Goal: Transaction & Acquisition: Purchase product/service

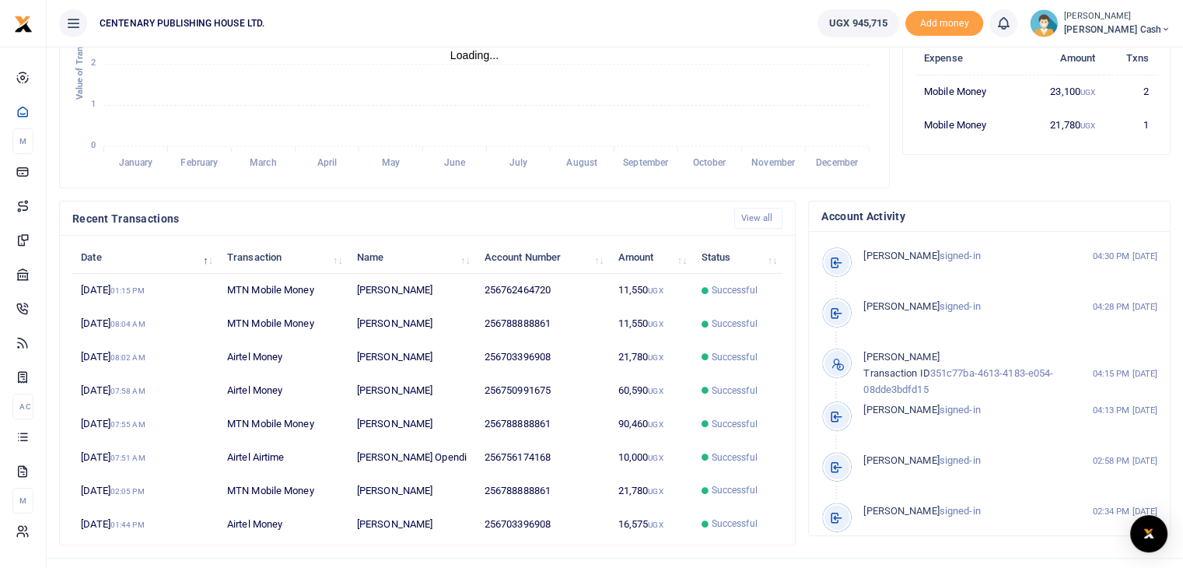
scroll to position [359, 0]
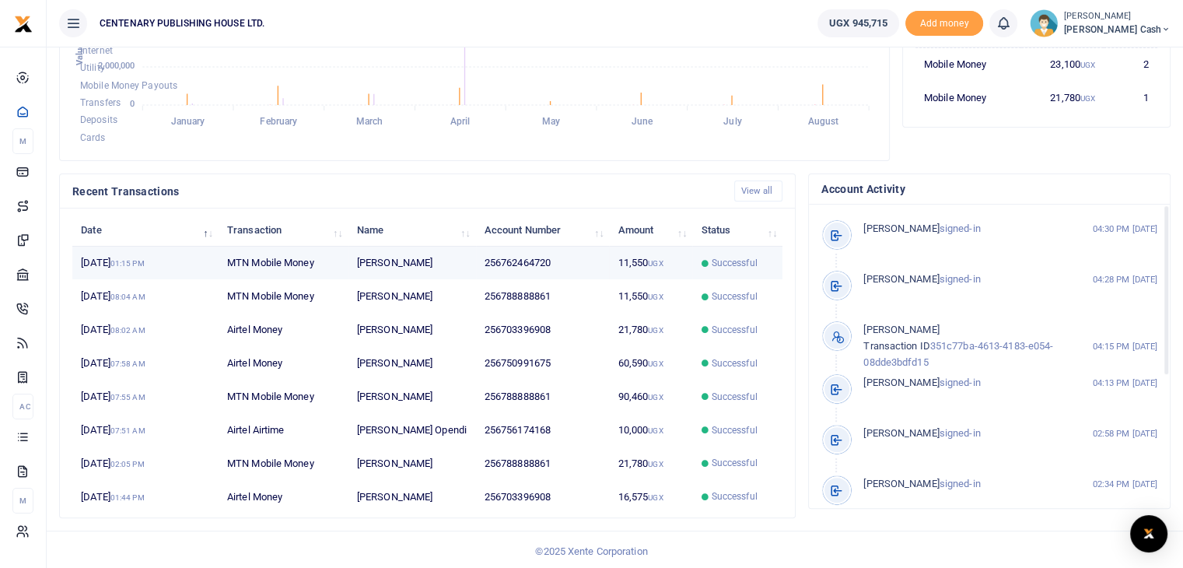
click at [415, 261] on td "[PERSON_NAME]" at bounding box center [412, 263] width 128 height 33
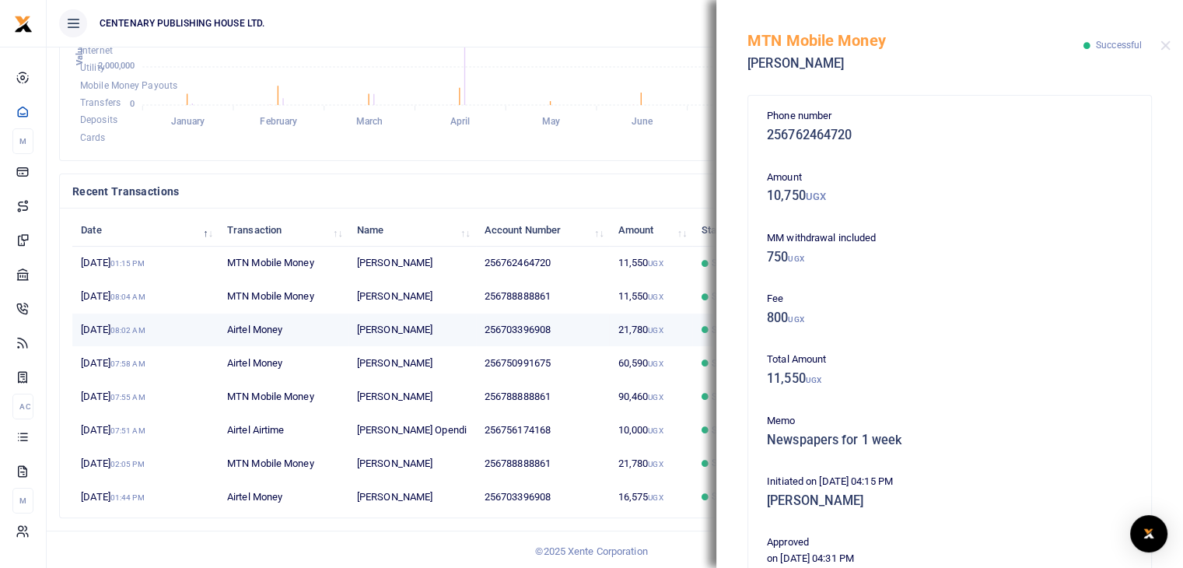
click at [388, 334] on td "[PERSON_NAME]" at bounding box center [412, 329] width 128 height 33
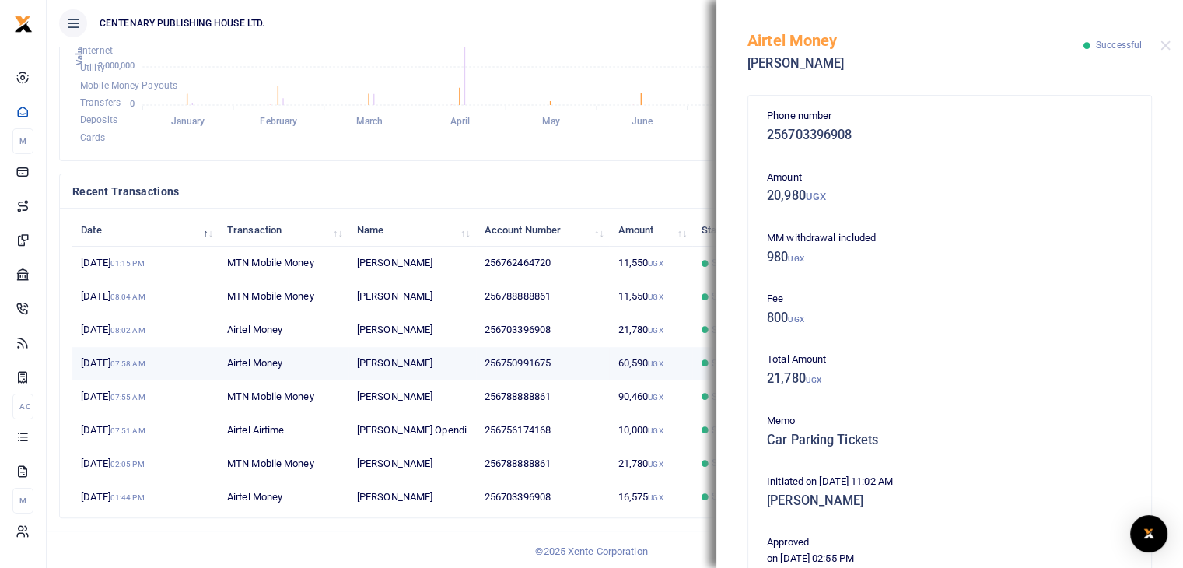
click at [383, 358] on td "[PERSON_NAME]" at bounding box center [412, 363] width 128 height 33
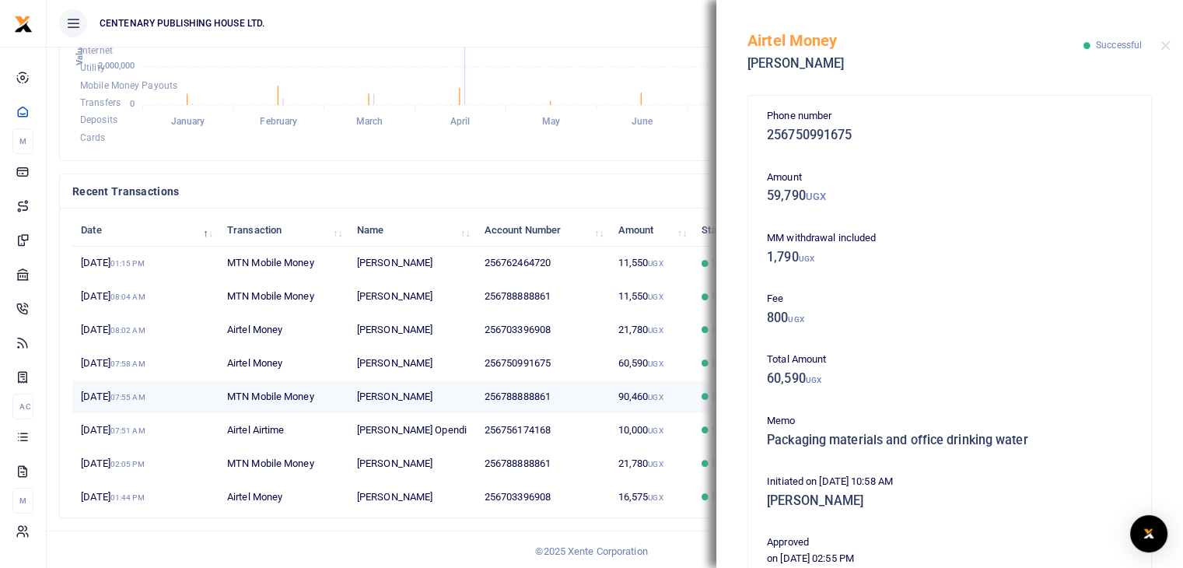
click at [383, 392] on td "[PERSON_NAME]" at bounding box center [412, 396] width 128 height 33
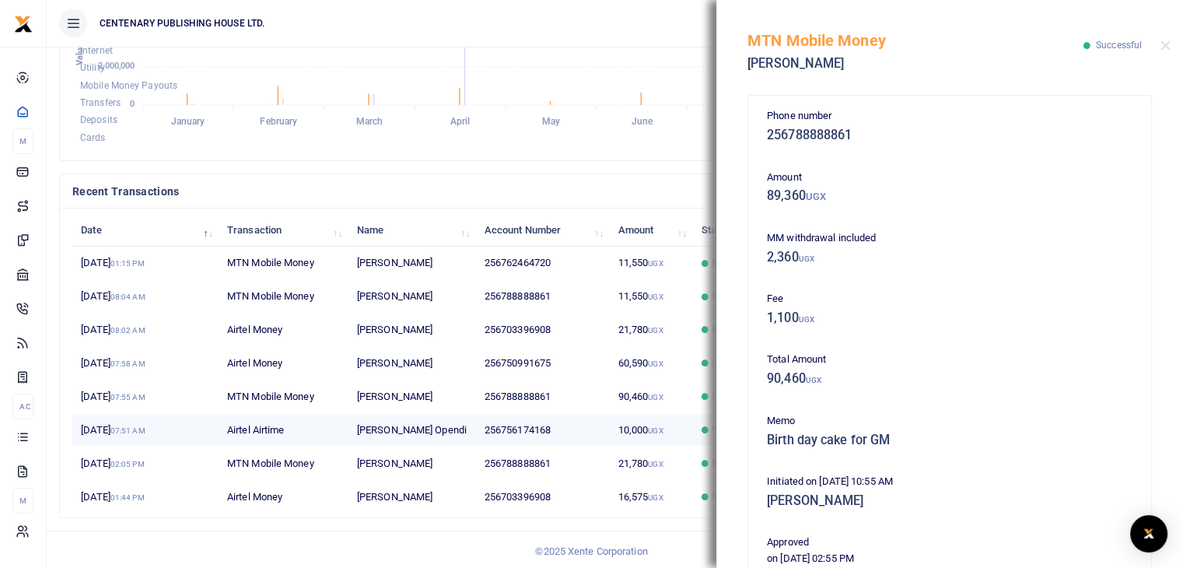
click at [387, 429] on td "[PERSON_NAME] Opendi" at bounding box center [412, 430] width 128 height 33
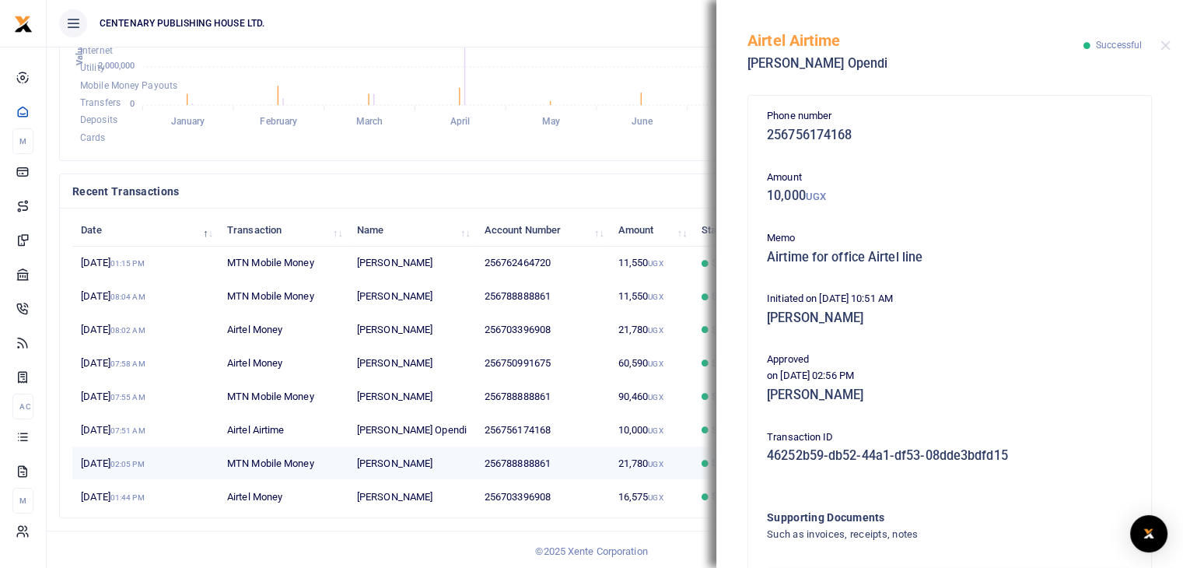
click at [386, 461] on td "[PERSON_NAME]" at bounding box center [412, 462] width 128 height 33
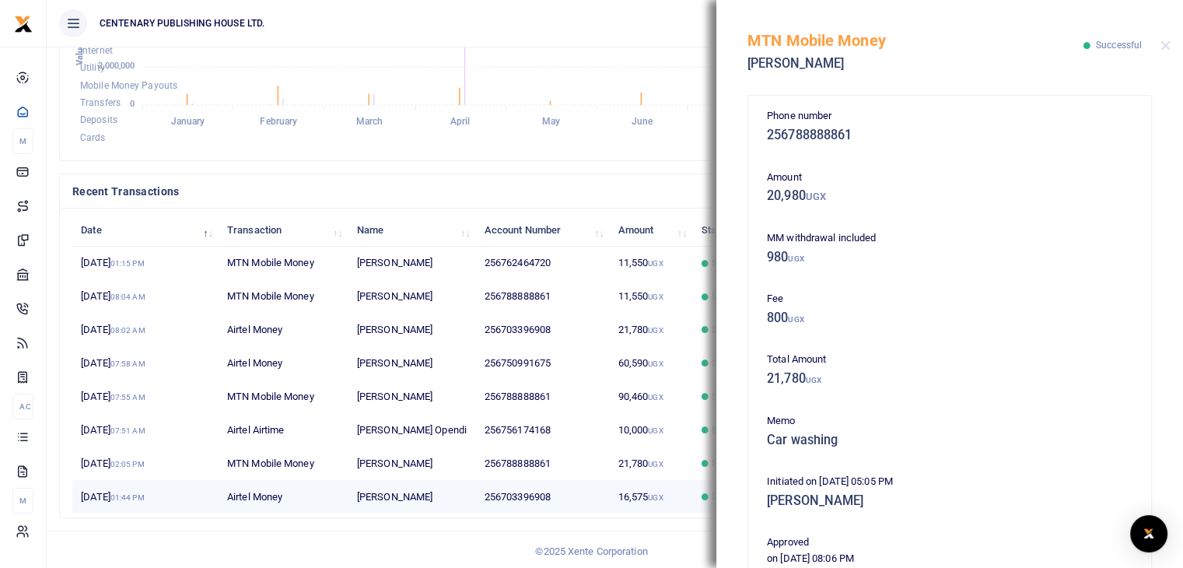
click at [388, 489] on td "[PERSON_NAME]" at bounding box center [412, 496] width 128 height 33
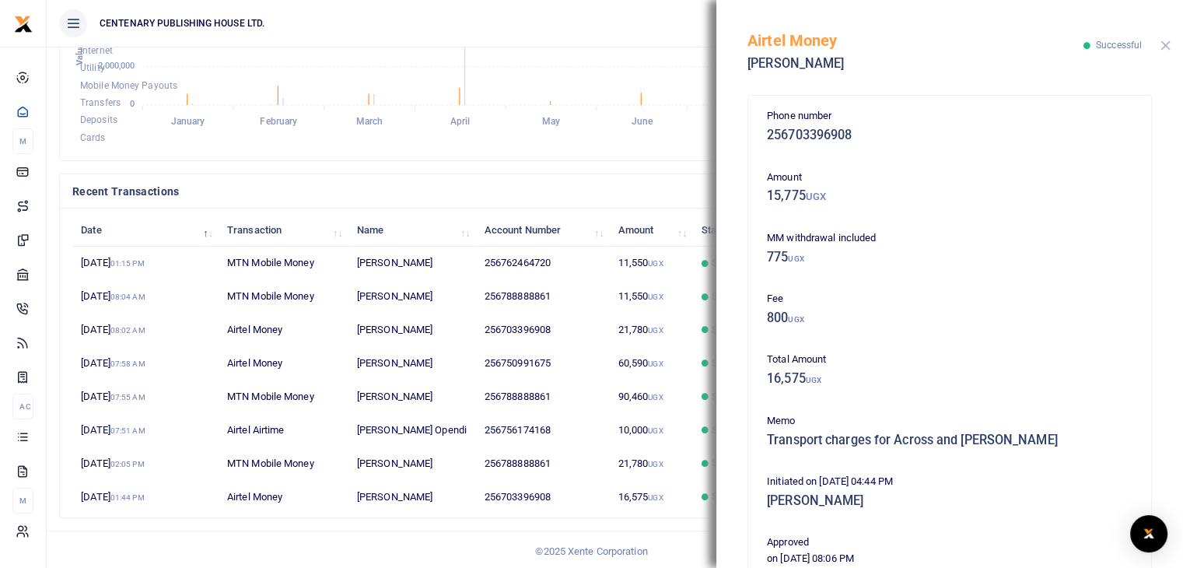
click at [1161, 44] on button "Close" at bounding box center [1166, 45] width 10 height 10
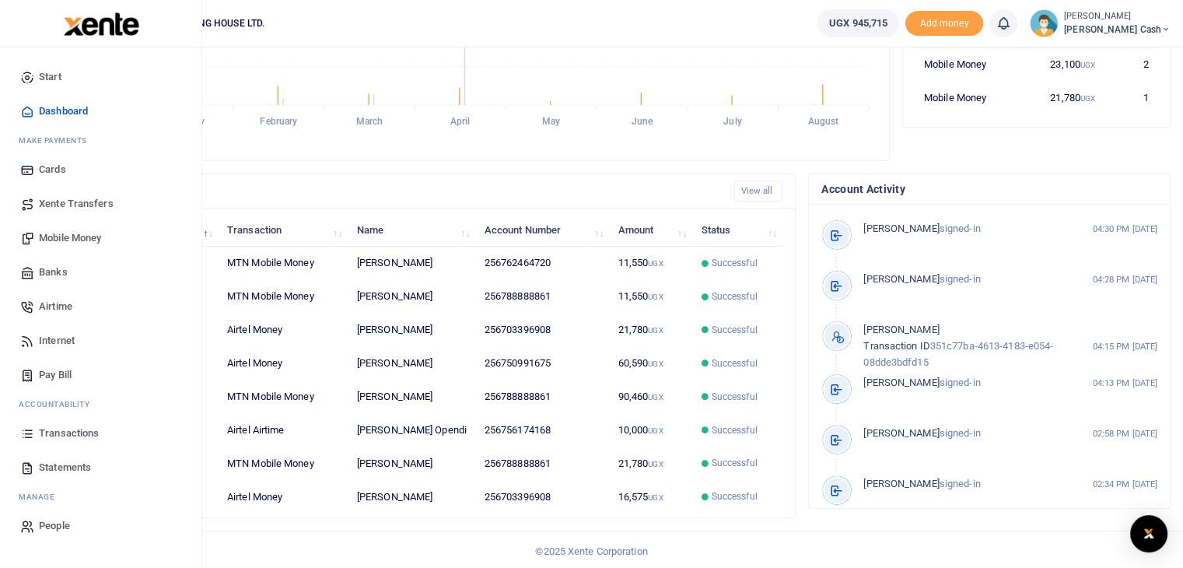
click at [78, 240] on span "Mobile Money" at bounding box center [70, 238] width 62 height 16
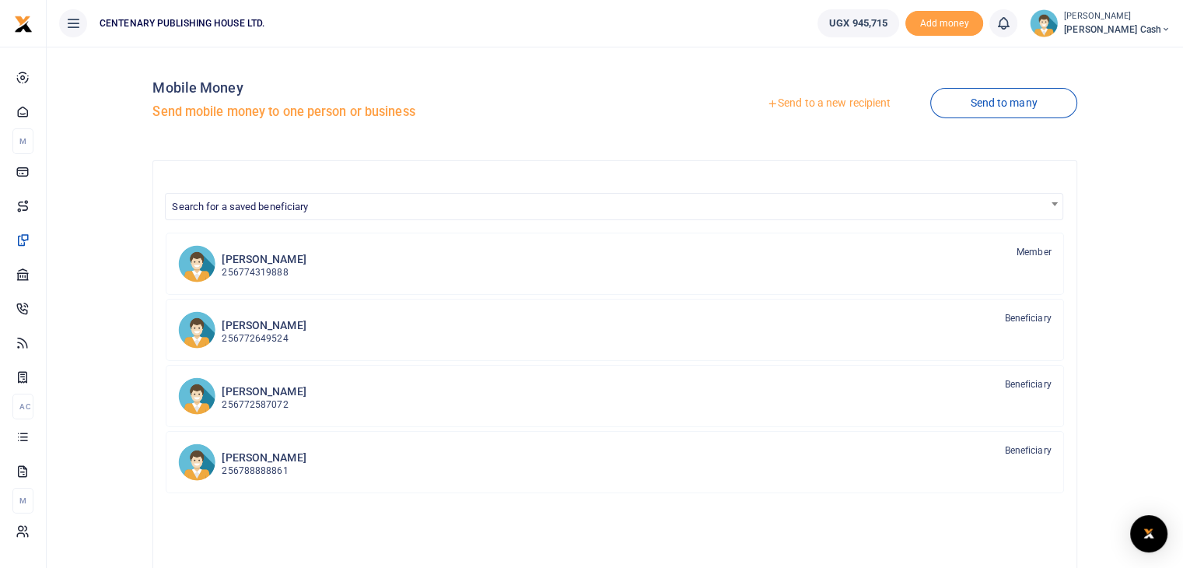
click at [802, 104] on link "Send to a new recipient" at bounding box center [828, 103] width 203 height 28
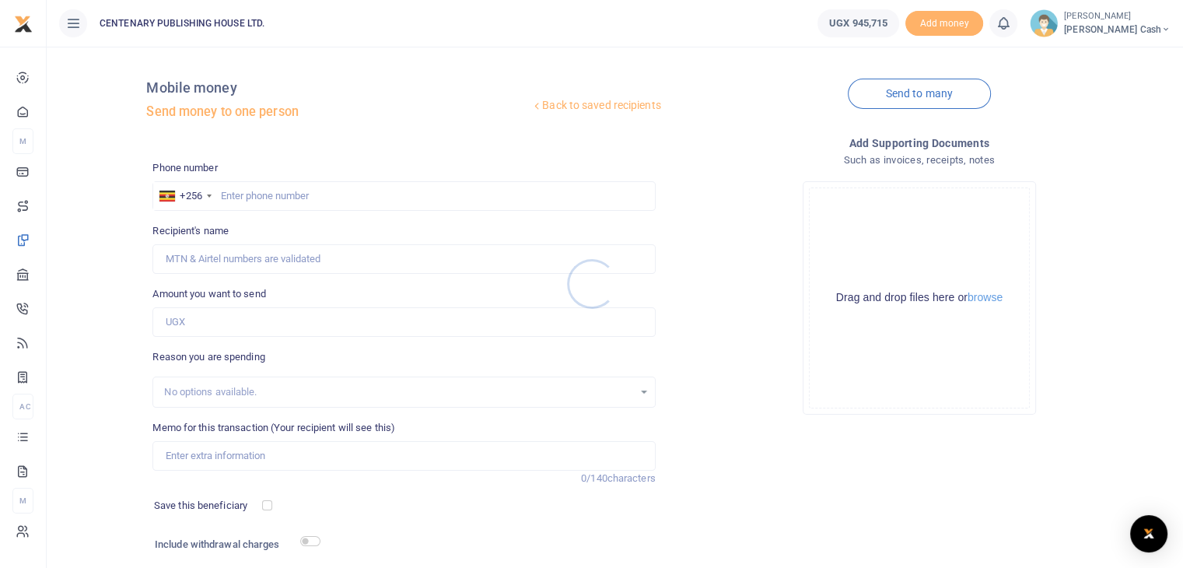
click at [221, 193] on div at bounding box center [591, 284] width 1183 height 568
click at [223, 199] on input "text" at bounding box center [403, 196] width 502 height 30
type input "772649524"
type input "Brusa Mugabe Kasande"
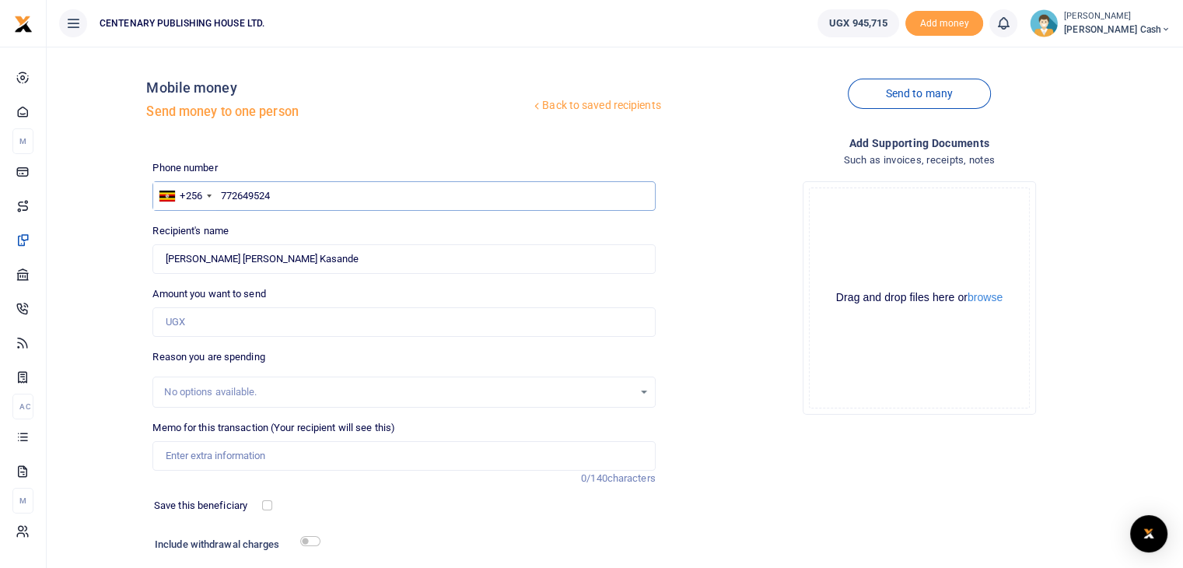
type input "772649524"
click at [229, 327] on input "Amount you want to send" at bounding box center [403, 322] width 502 height 30
type input "10,000"
click at [202, 452] on input "Memo for this transaction (Your recipient will see this)" at bounding box center [403, 456] width 502 height 30
type input "Transport to and fro bank forest mall"
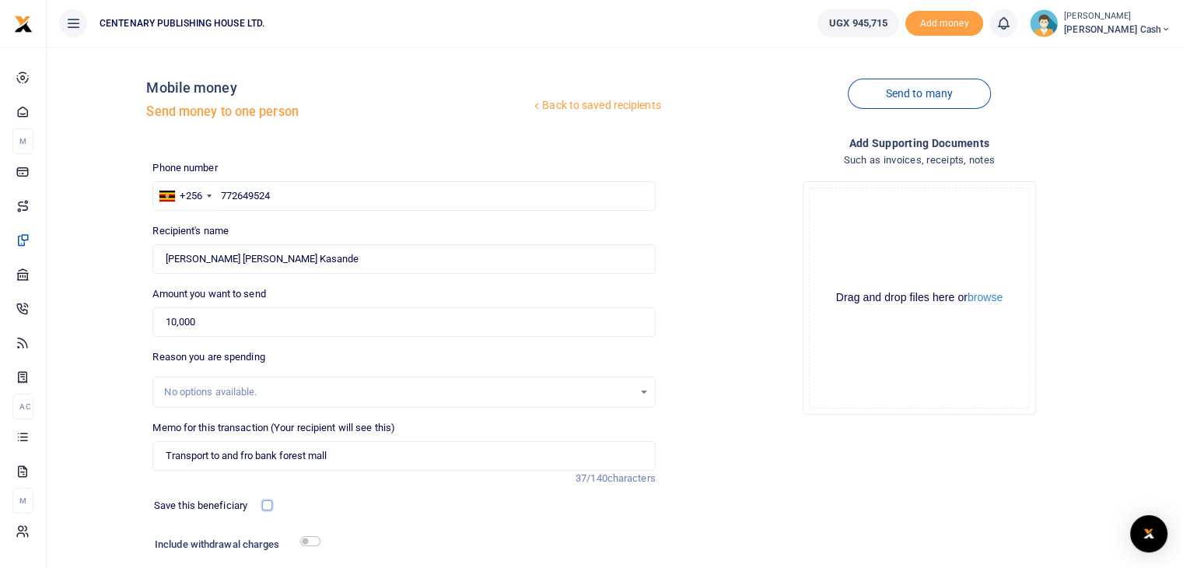
click at [267, 503] on input "checkbox" at bounding box center [267, 505] width 10 height 10
checkbox input "true"
click at [311, 541] on input "checkbox" at bounding box center [310, 541] width 20 height 10
checkbox input "true"
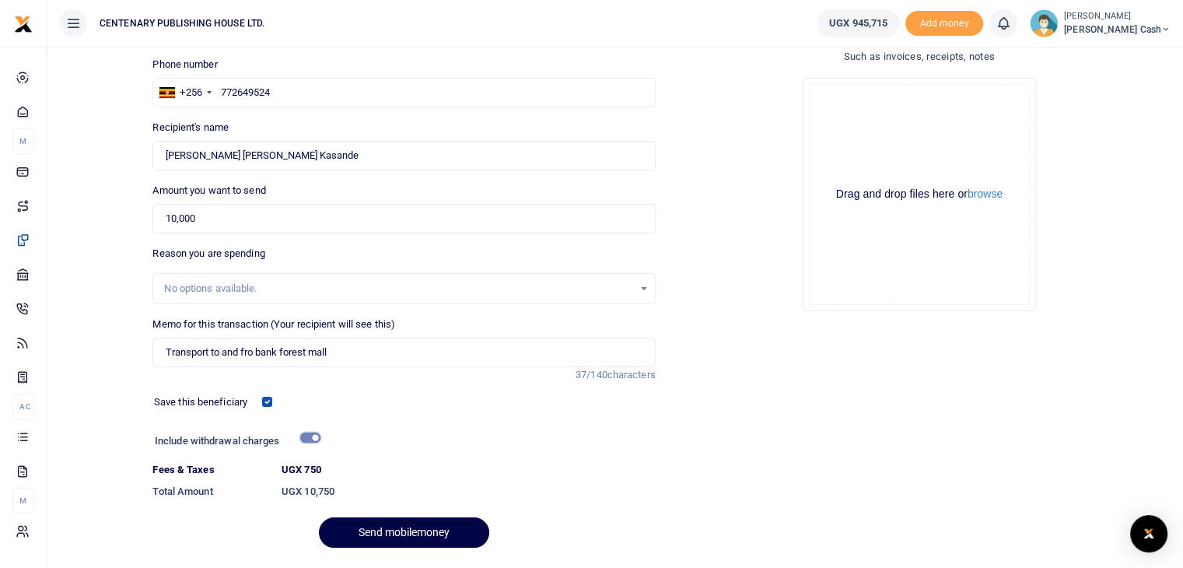
scroll to position [149, 0]
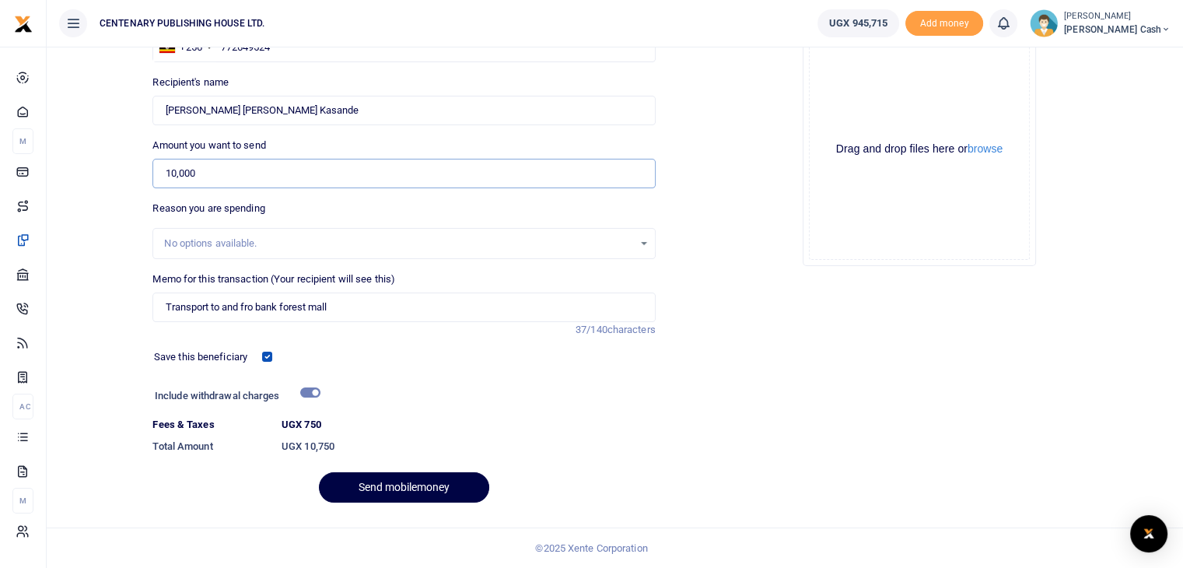
click at [177, 180] on input "10,000" at bounding box center [403, 174] width 502 height 30
click at [233, 178] on input "12,000" at bounding box center [403, 174] width 502 height 30
type input "12,000"
click at [380, 488] on button "Send mobilemoney" at bounding box center [404, 487] width 170 height 30
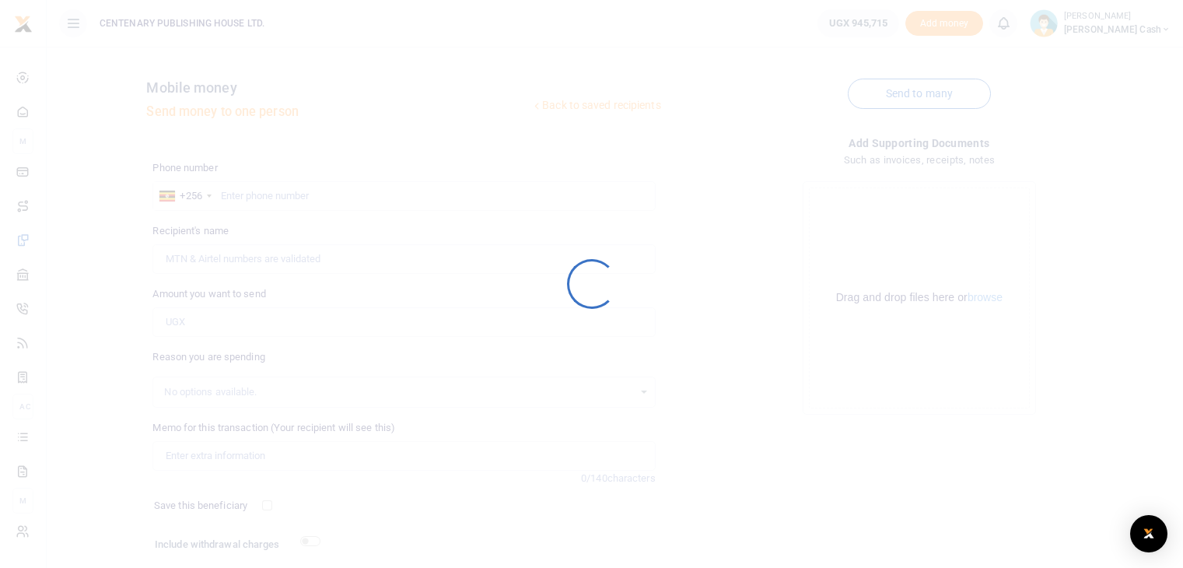
scroll to position [106, 0]
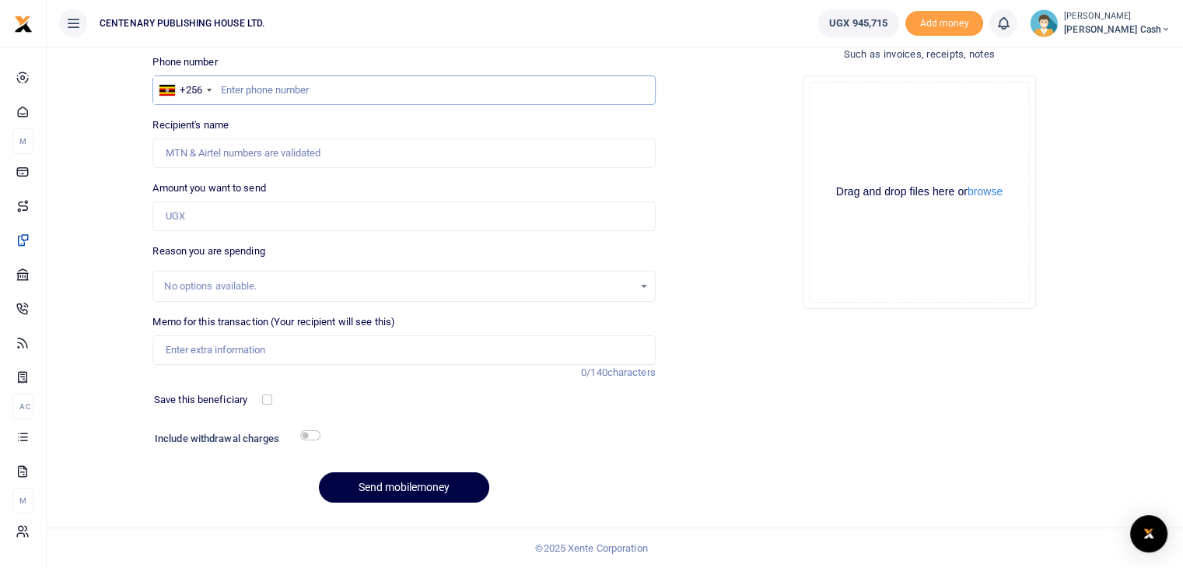
click at [225, 97] on input "text" at bounding box center [403, 90] width 502 height 30
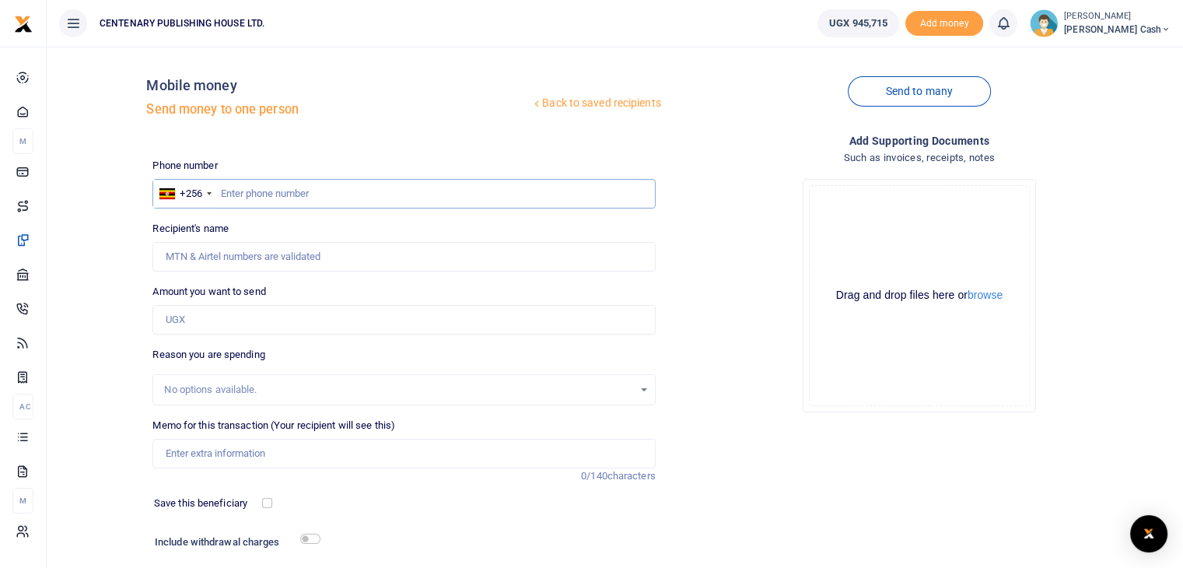
scroll to position [0, 0]
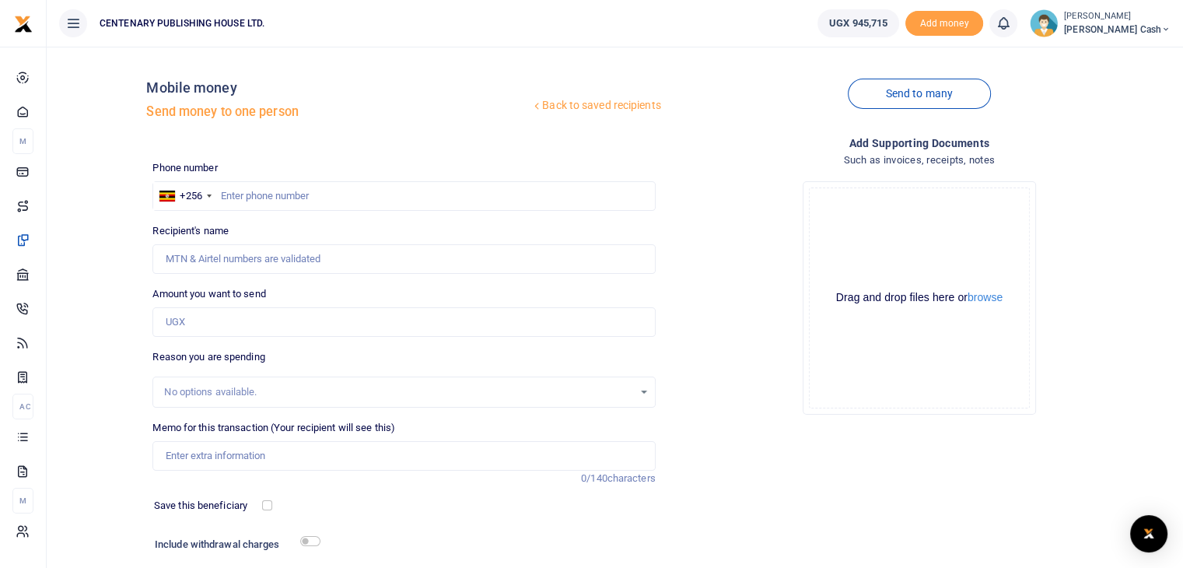
click at [579, 103] on link "Back to saved recipients" at bounding box center [595, 106] width 131 height 28
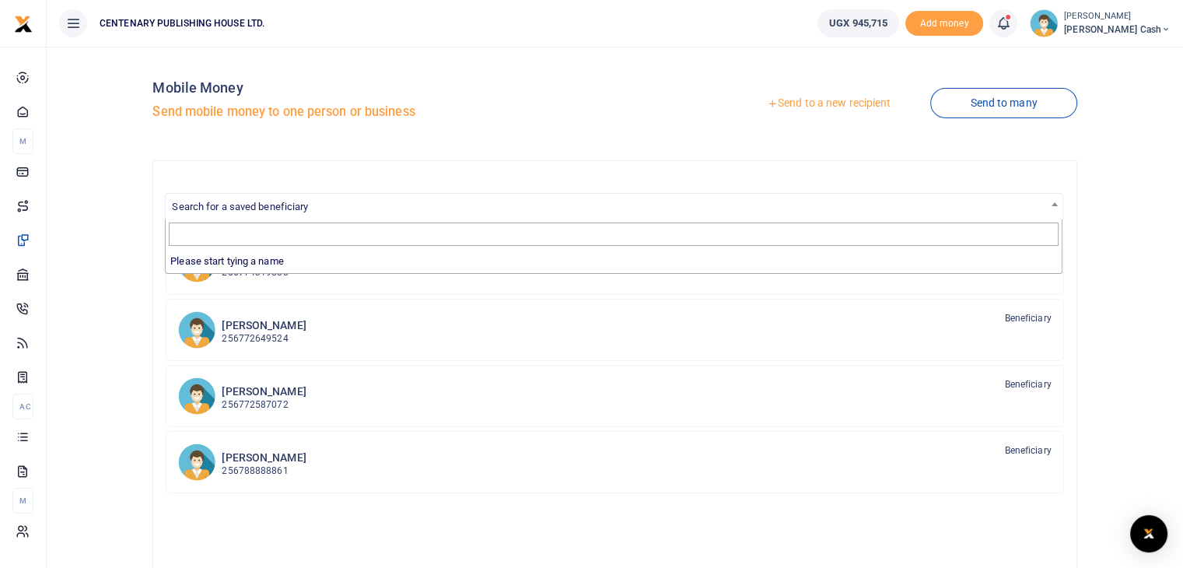
click at [400, 207] on span "Search for a saved beneficiary" at bounding box center [614, 206] width 896 height 24
type input "m"
click at [830, 102] on link "Send to a new recipient" at bounding box center [828, 103] width 203 height 28
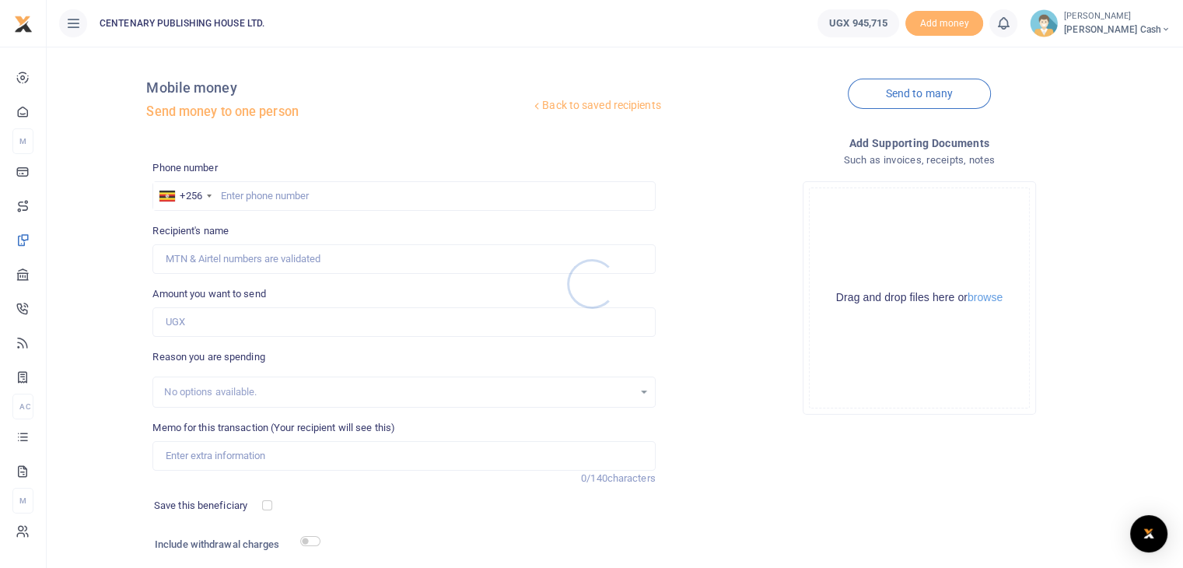
click at [308, 196] on div at bounding box center [591, 284] width 1183 height 568
click at [227, 197] on input "text" at bounding box center [403, 196] width 502 height 30
type input "704598661"
type input "[PERSON_NAME]"
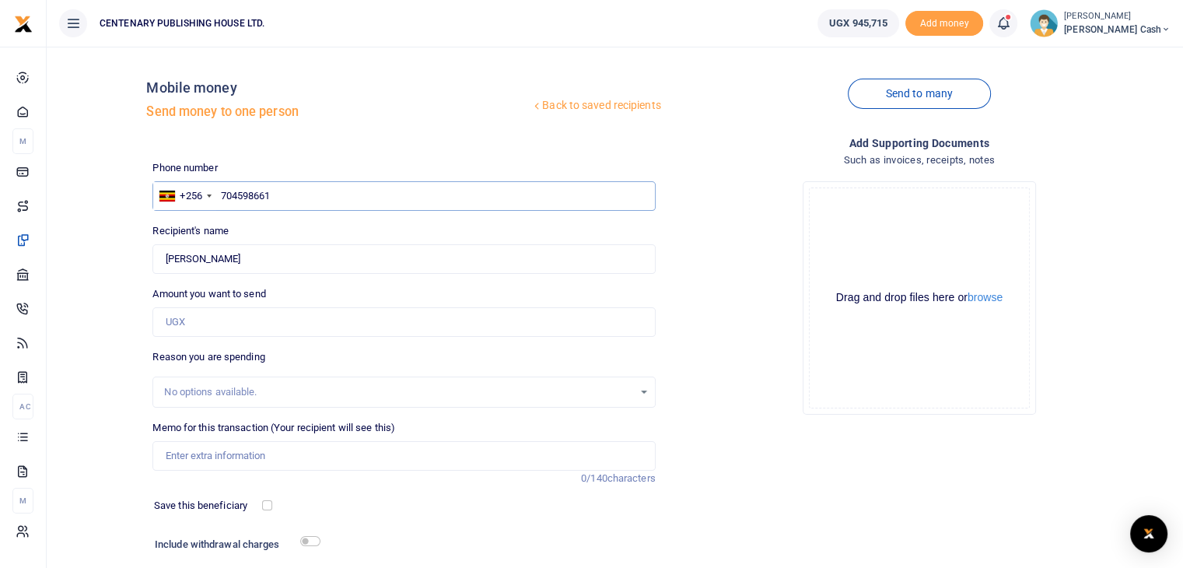
type input "704598661"
click at [192, 318] on input "Amount you want to send" at bounding box center [403, 322] width 502 height 30
type input "10,000"
click at [243, 453] on input "Memo for this transaction (Your recipient will see this)" at bounding box center [403, 456] width 502 height 30
type input "Transport to Bible society and goodshed"
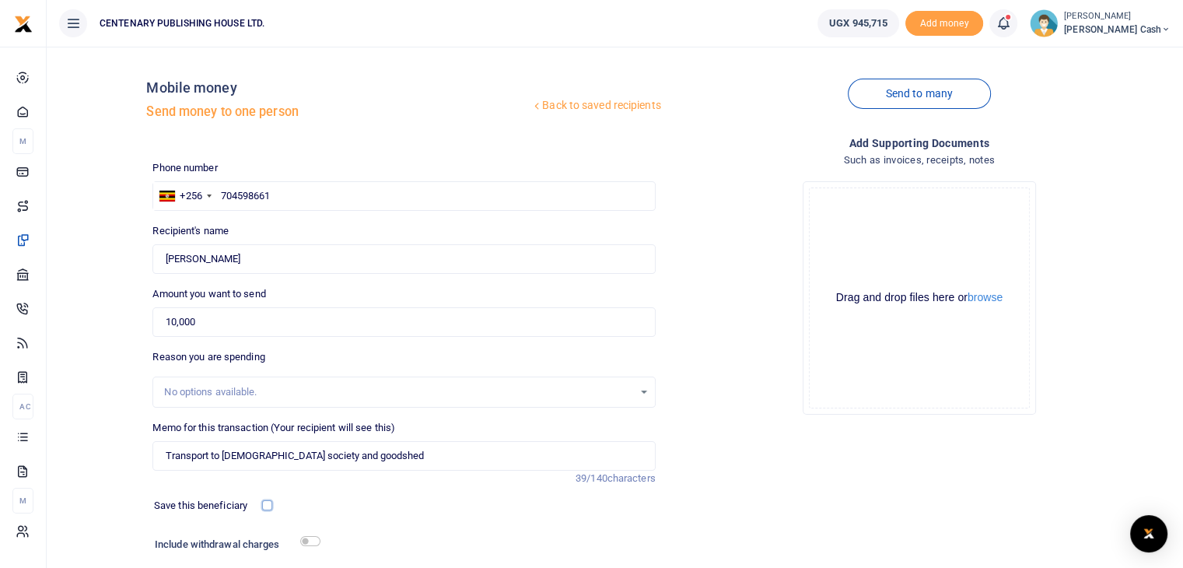
click at [269, 509] on input "checkbox" at bounding box center [267, 505] width 10 height 10
checkbox input "true"
click at [303, 542] on input "checkbox" at bounding box center [310, 541] width 20 height 10
checkbox input "true"
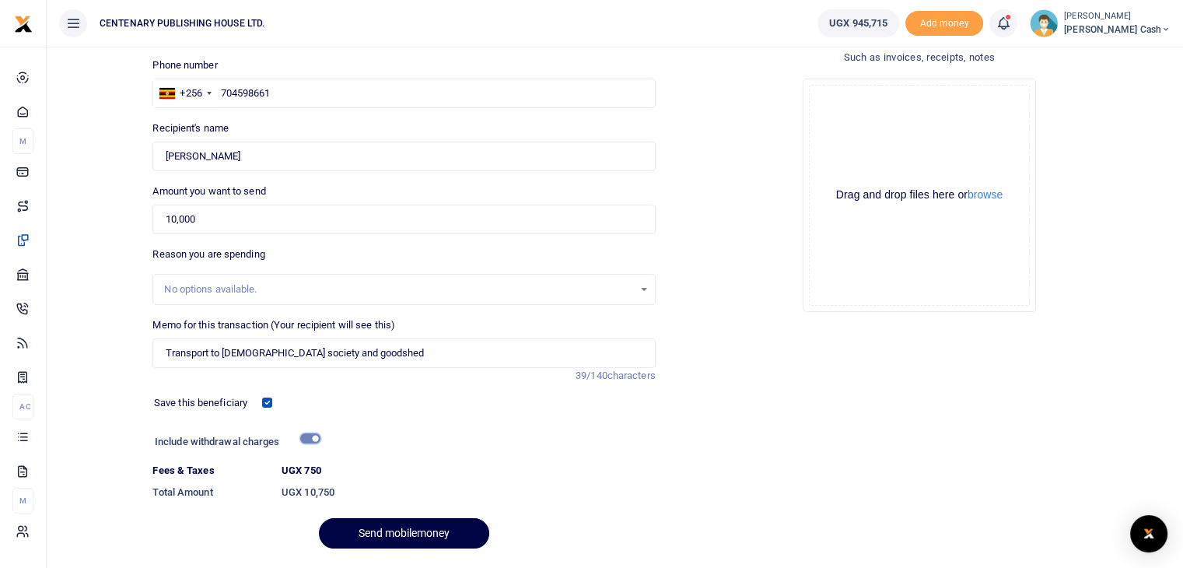
scroll to position [149, 0]
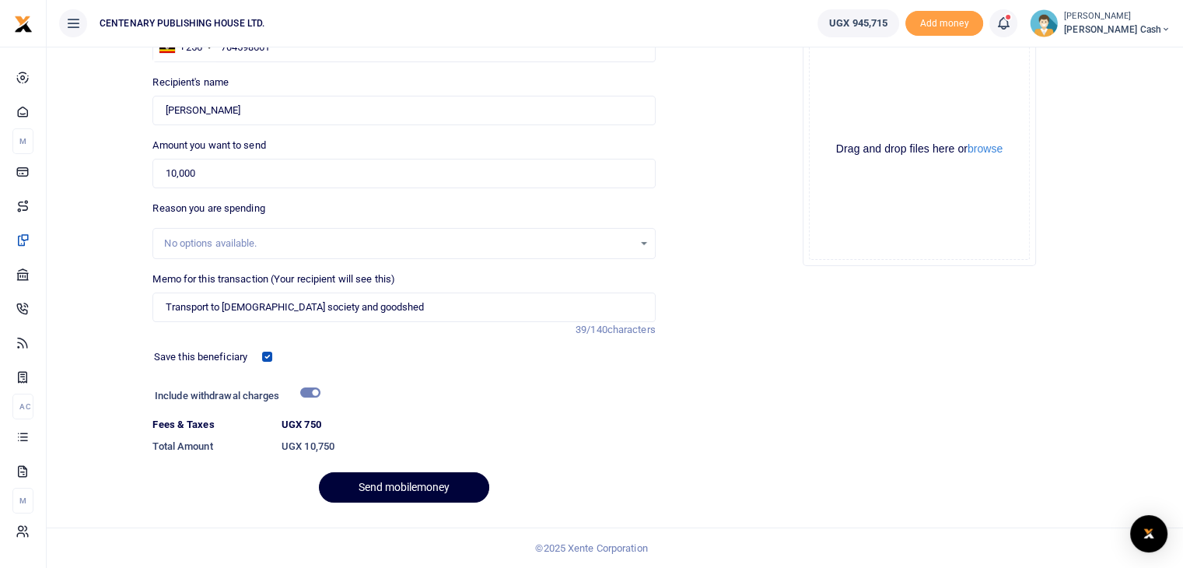
click at [425, 494] on button "Send mobilemoney" at bounding box center [404, 487] width 170 height 30
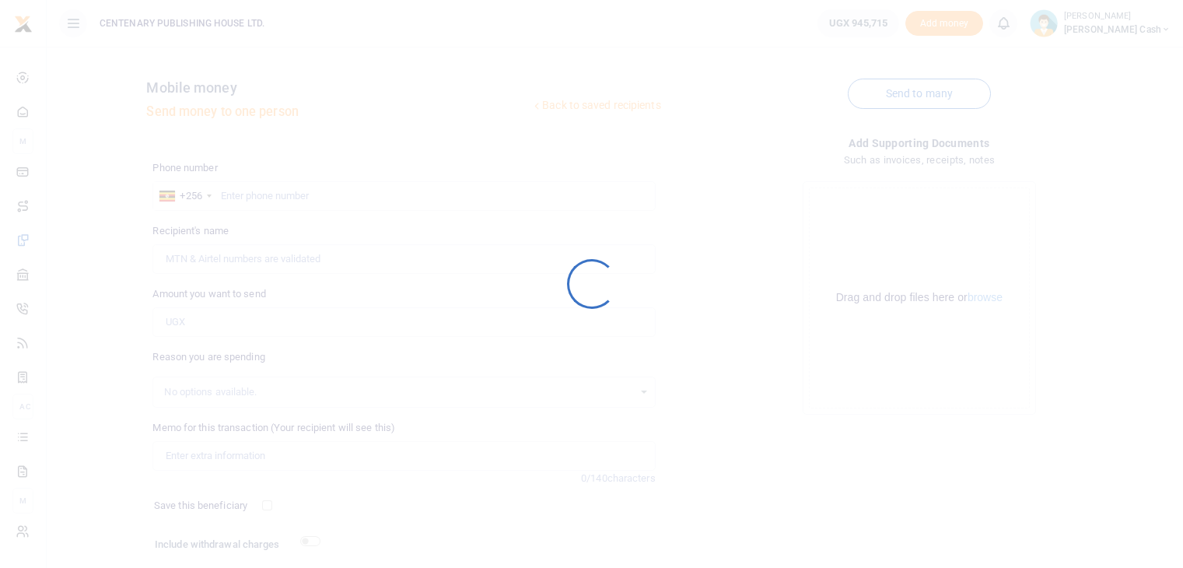
scroll to position [106, 0]
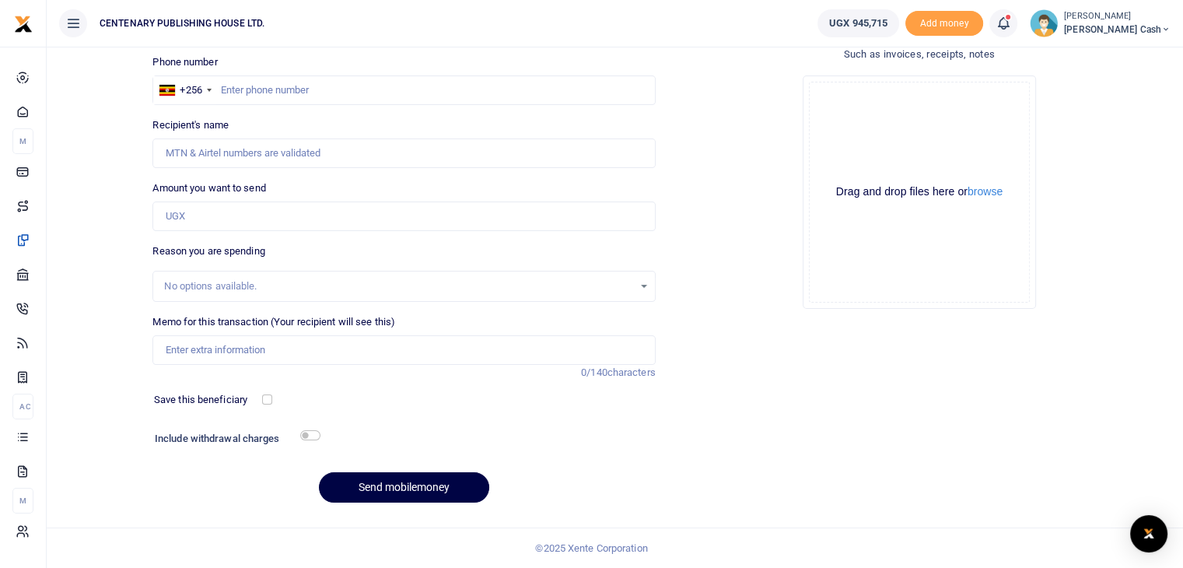
click at [1148, 26] on span "[PERSON_NAME] Cash" at bounding box center [1117, 30] width 107 height 14
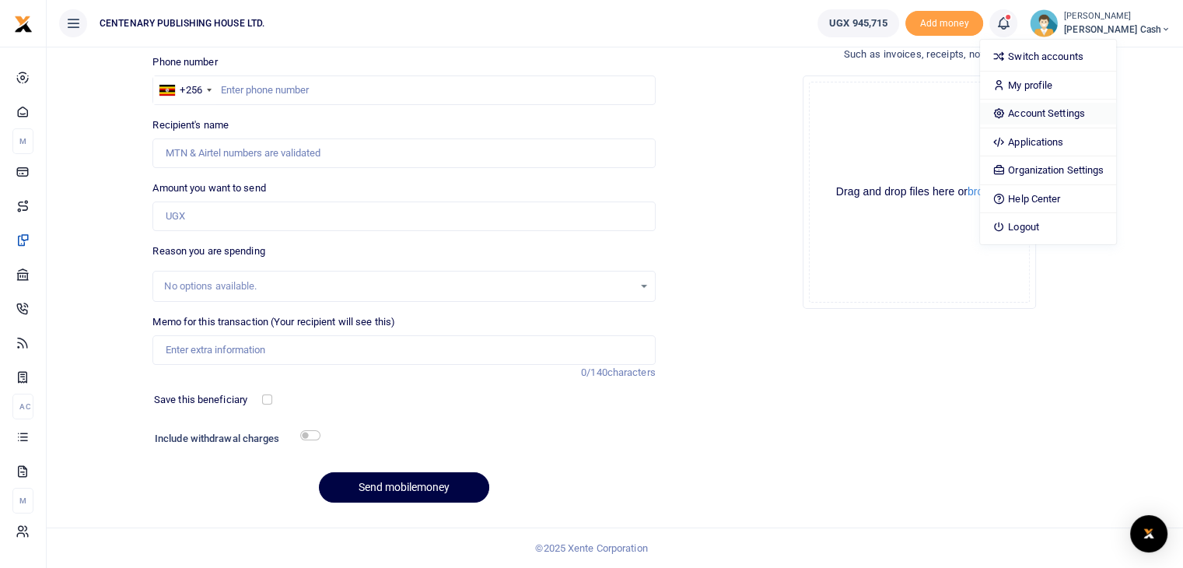
click at [1095, 116] on link "Account Settings" at bounding box center [1048, 114] width 136 height 22
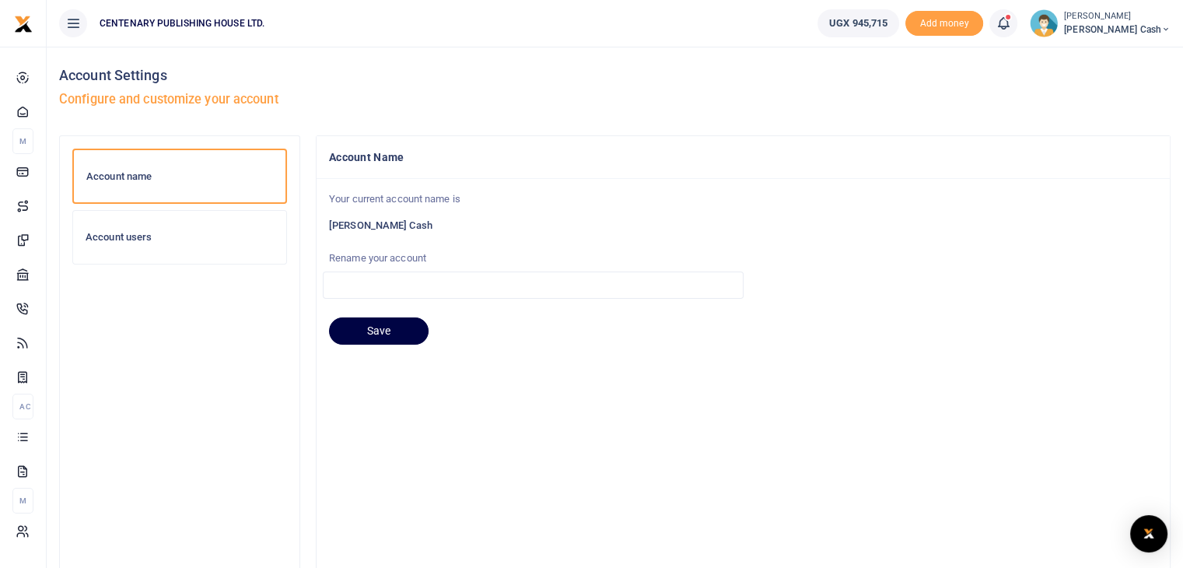
click at [144, 237] on h6 "Account users" at bounding box center [180, 237] width 188 height 12
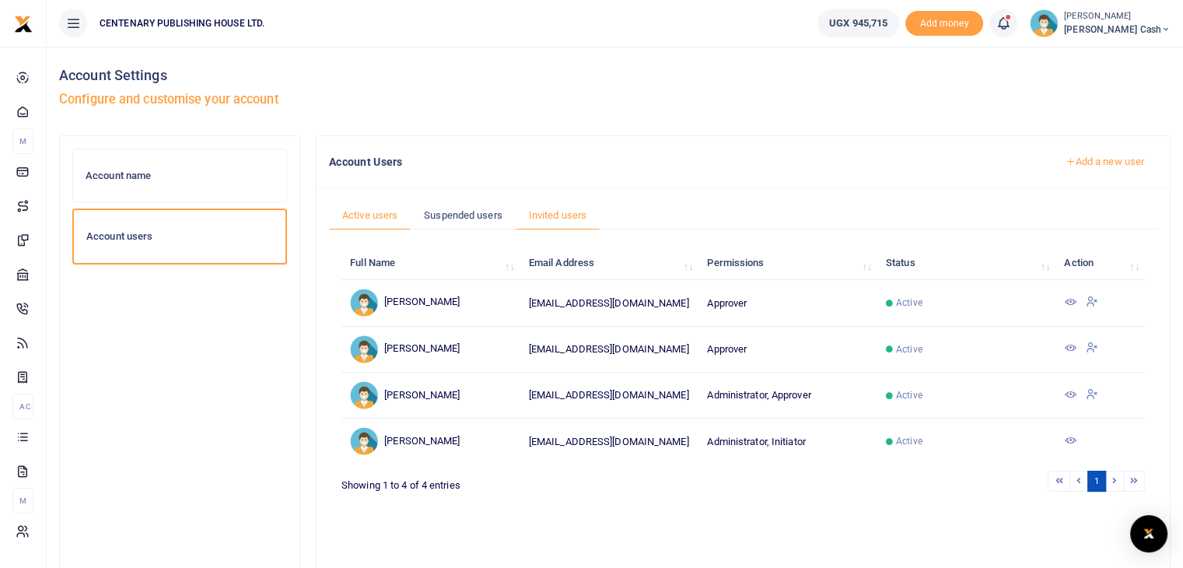
click at [541, 214] on link "Invited users" at bounding box center [558, 216] width 84 height 30
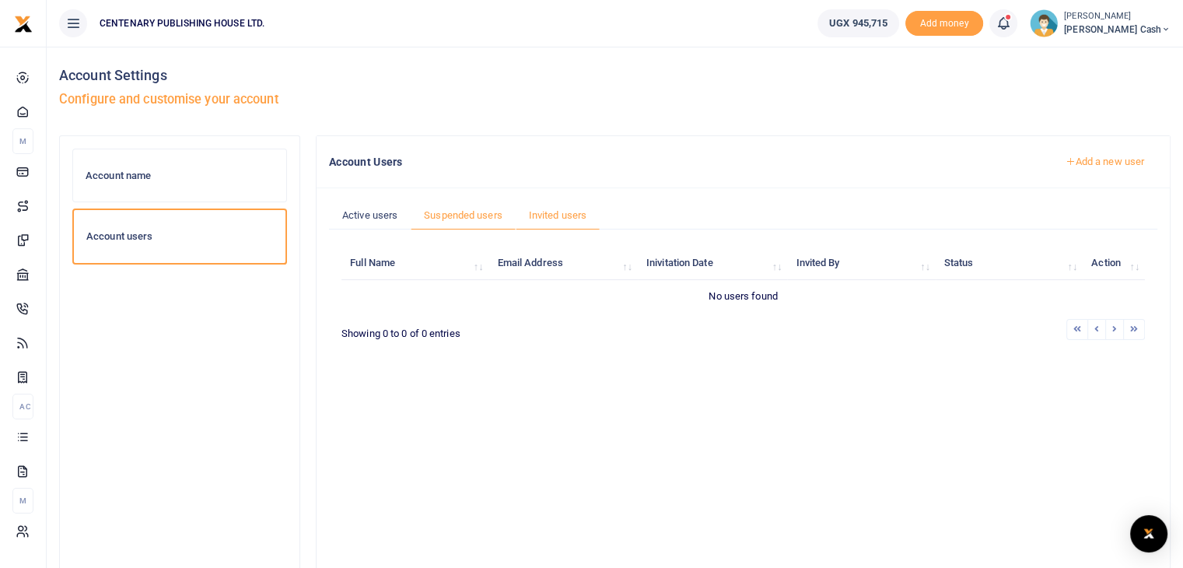
click at [460, 215] on link "Suspended users" at bounding box center [463, 216] width 105 height 30
click at [373, 219] on link "Active users" at bounding box center [370, 216] width 82 height 30
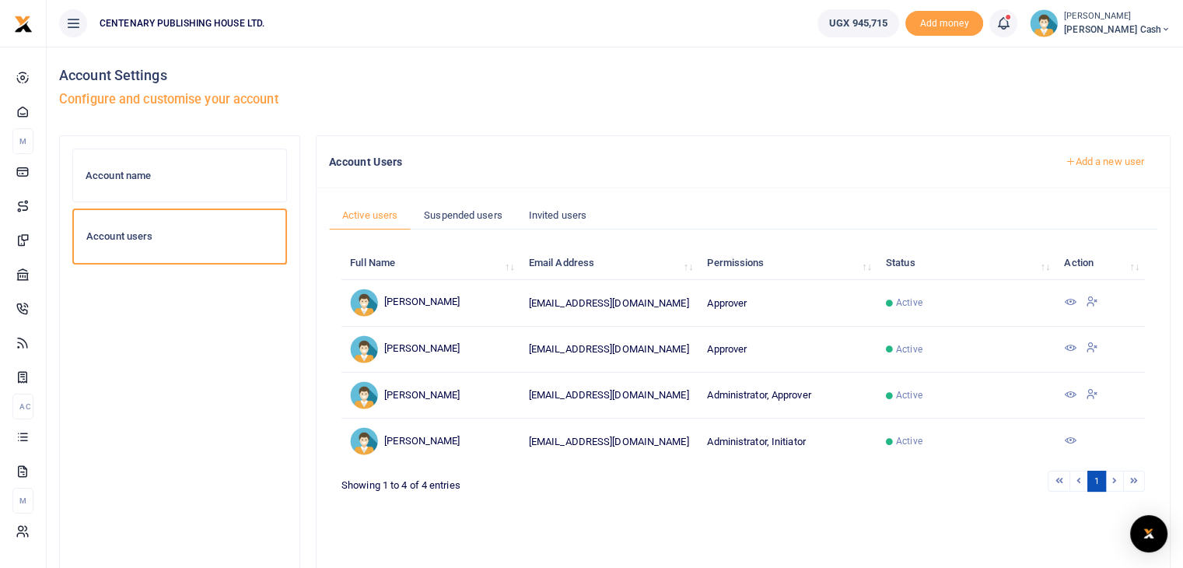
click at [1159, 17] on small "[PERSON_NAME]" at bounding box center [1117, 16] width 107 height 13
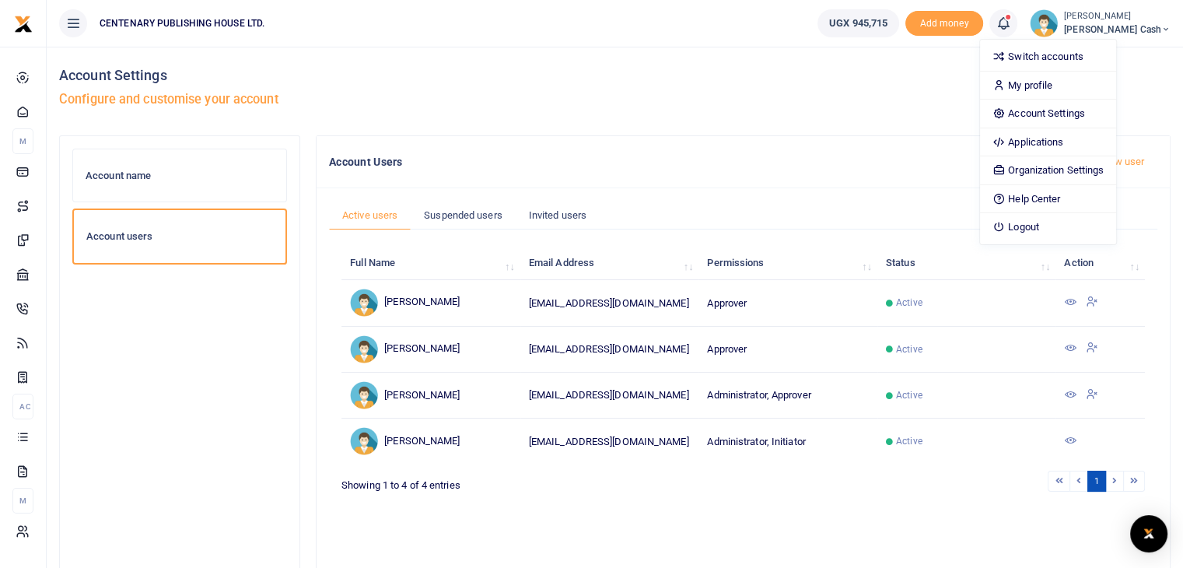
click at [564, 84] on div "Account Settings Configure and customise your account" at bounding box center [615, 91] width 1112 height 89
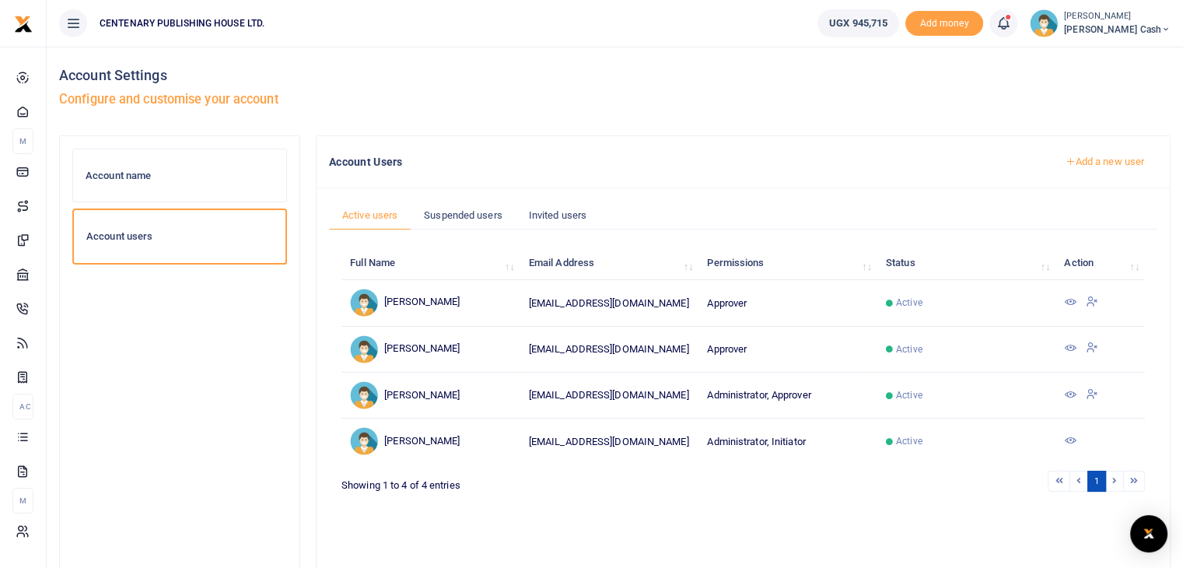
click at [1140, 26] on span "[PERSON_NAME] Cash" at bounding box center [1117, 30] width 107 height 14
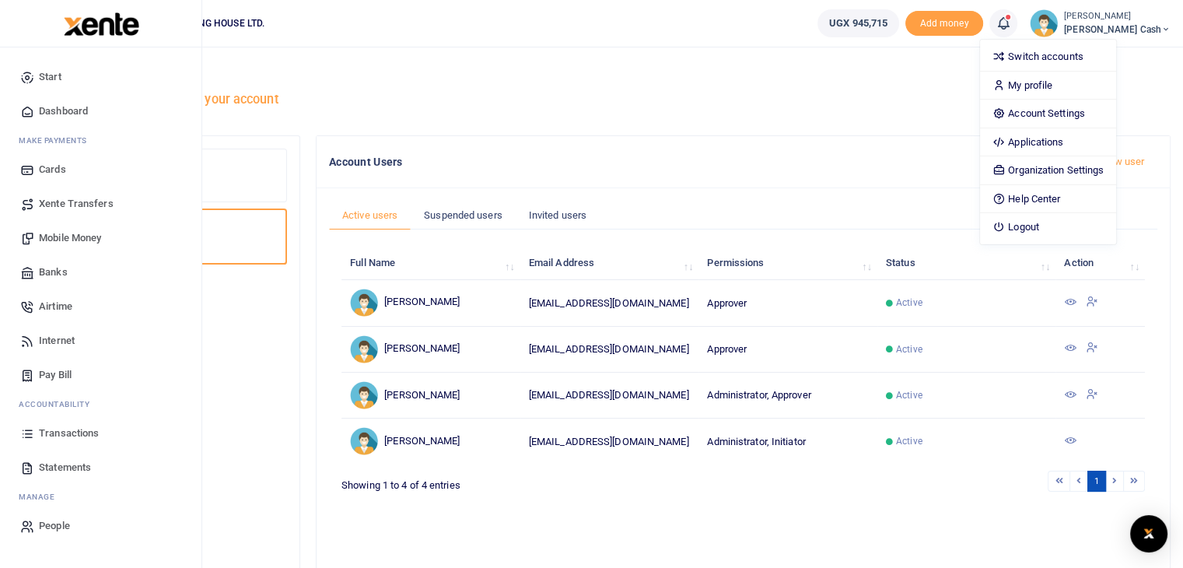
click at [62, 115] on span "Dashboard" at bounding box center [63, 111] width 49 height 16
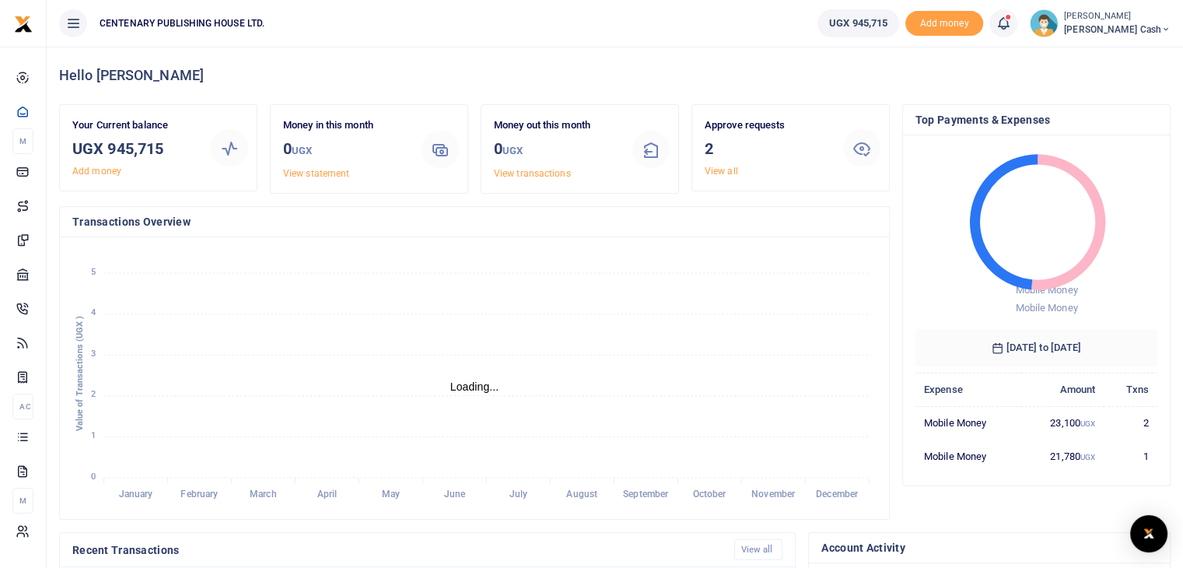
scroll to position [12, 12]
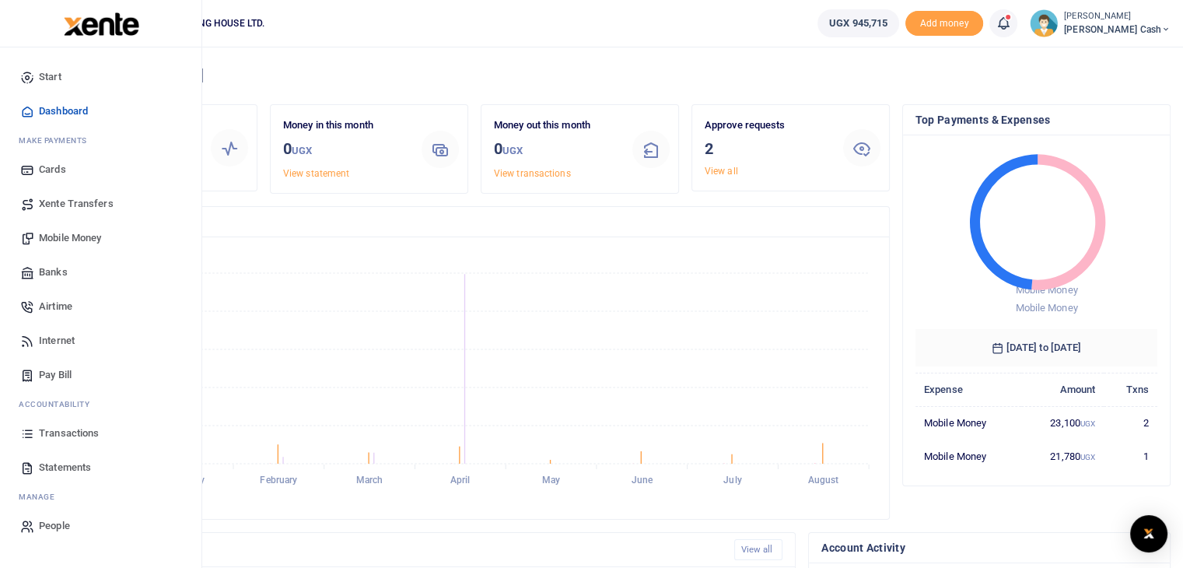
click at [100, 240] on span "Mobile Money" at bounding box center [70, 238] width 62 height 16
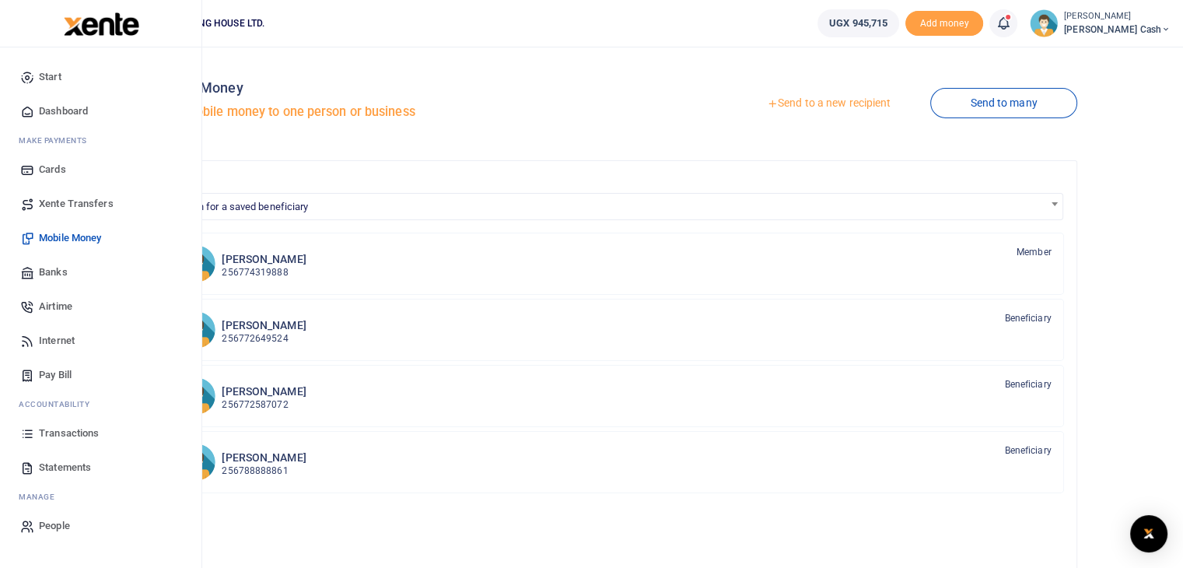
click at [74, 103] on span "Dashboard" at bounding box center [63, 111] width 49 height 16
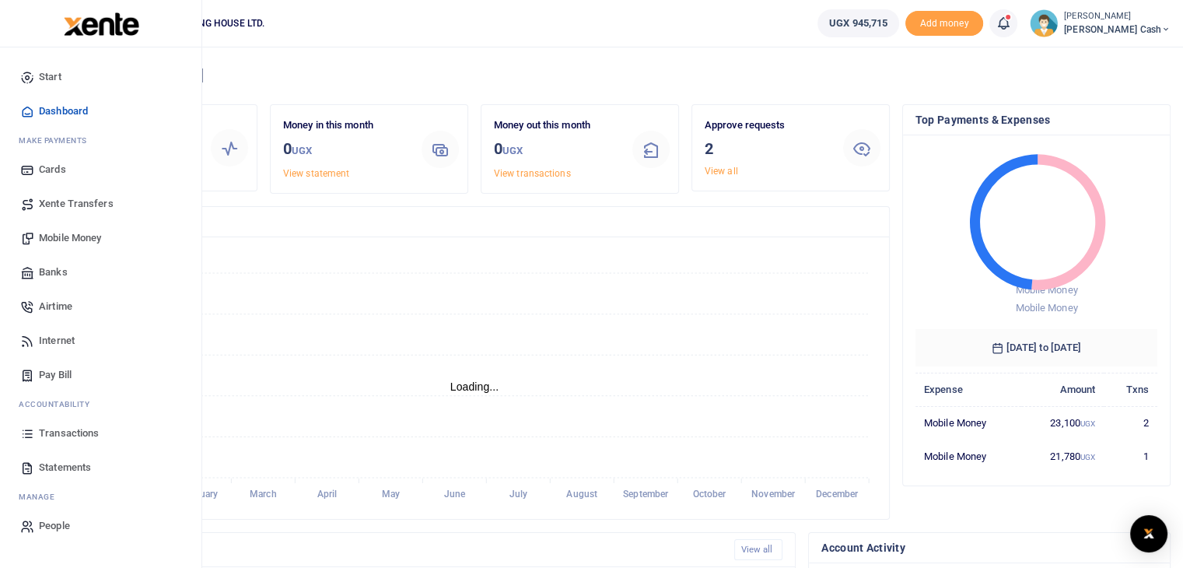
scroll to position [12, 12]
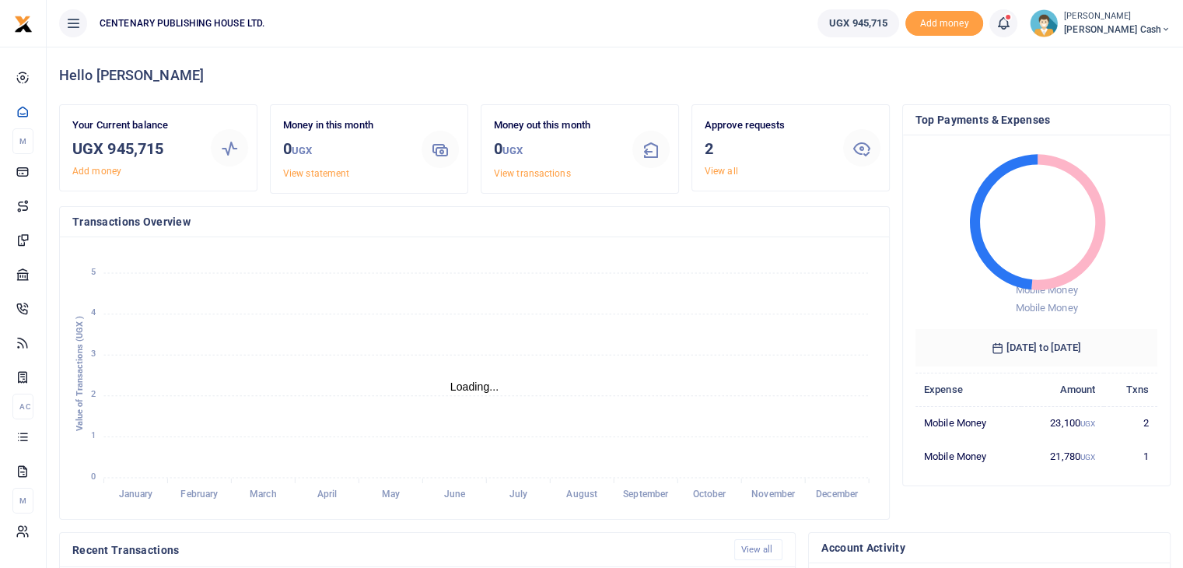
scroll to position [12, 12]
click at [541, 285] on icon "January January February February March March April April May May June June Jul…" at bounding box center [474, 378] width 804 height 257
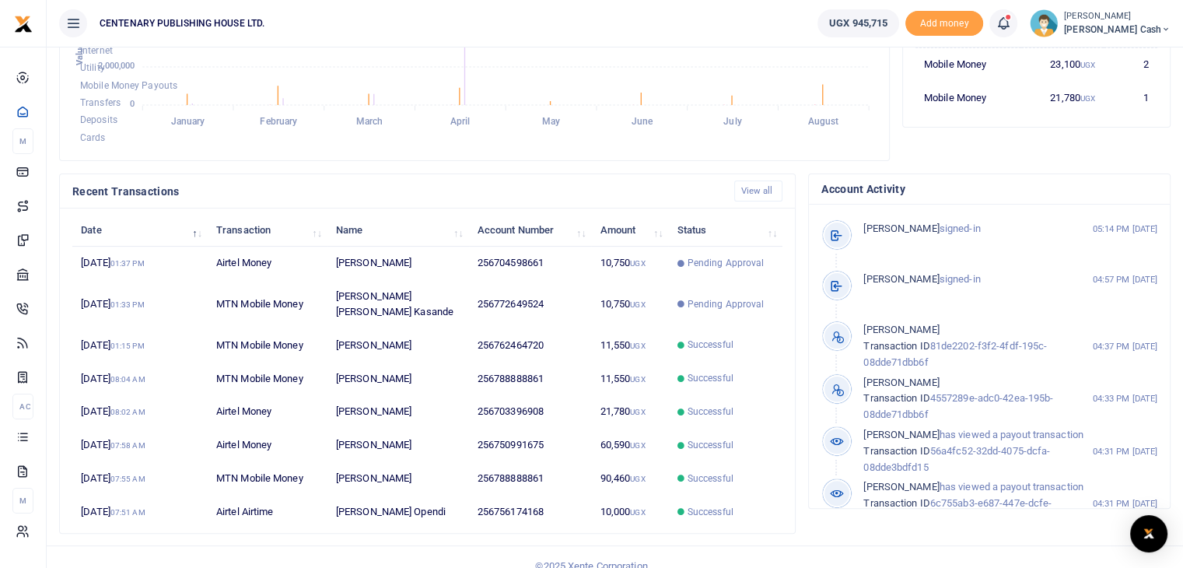
scroll to position [0, 0]
